Goal: Find specific page/section: Find specific page/section

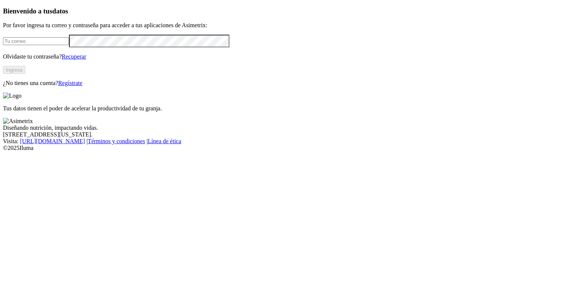
type input "[PERSON_NAME][EMAIL_ADDRESS][PERSON_NAME][DOMAIN_NAME]"
click at [25, 74] on button "Ingresa" at bounding box center [14, 70] width 22 height 8
